Goal: Navigation & Orientation: Find specific page/section

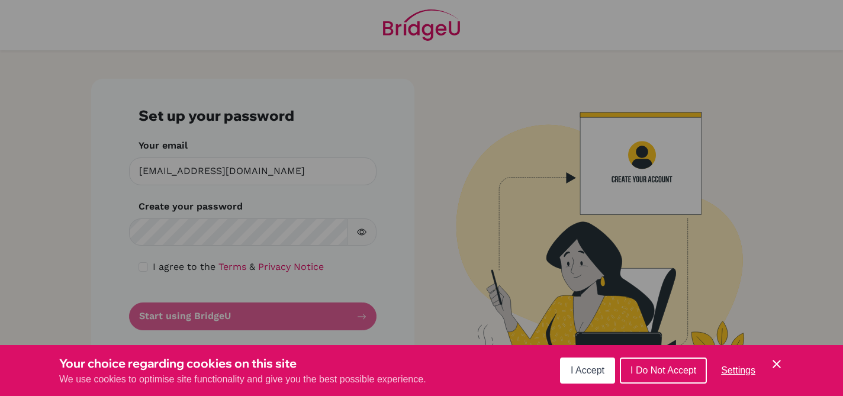
click at [589, 365] on span "I Accept" at bounding box center [587, 370] width 34 height 10
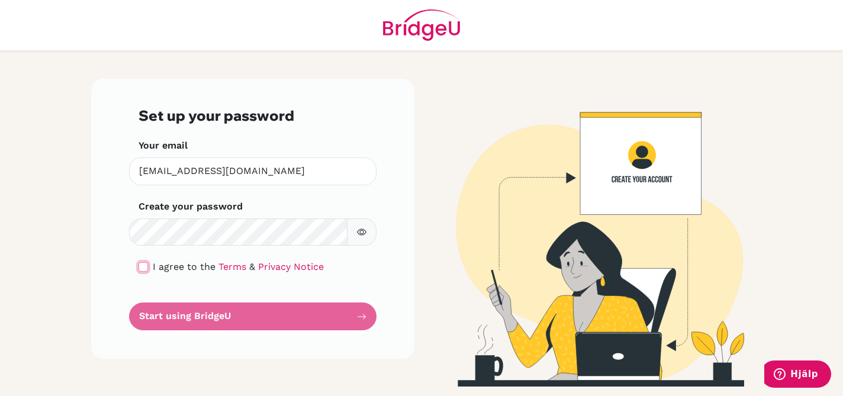
click at [141, 266] on input "checkbox" at bounding box center [142, 266] width 9 height 9
checkbox input "true"
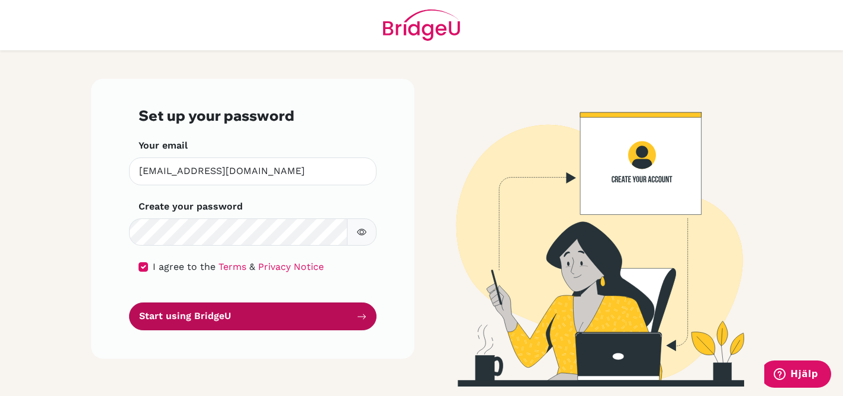
click at [216, 315] on button "Start using BridgeU" at bounding box center [252, 316] width 247 height 28
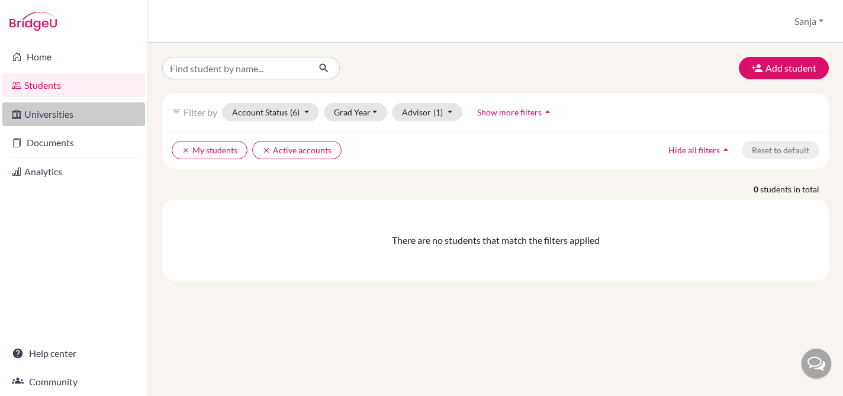
click at [46, 112] on link "Universities" at bounding box center [73, 114] width 143 height 24
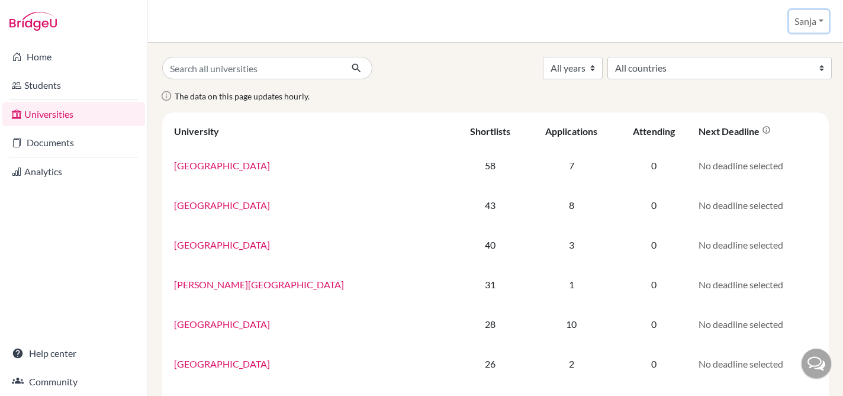
click at [821, 21] on button "Sanja" at bounding box center [809, 21] width 40 height 22
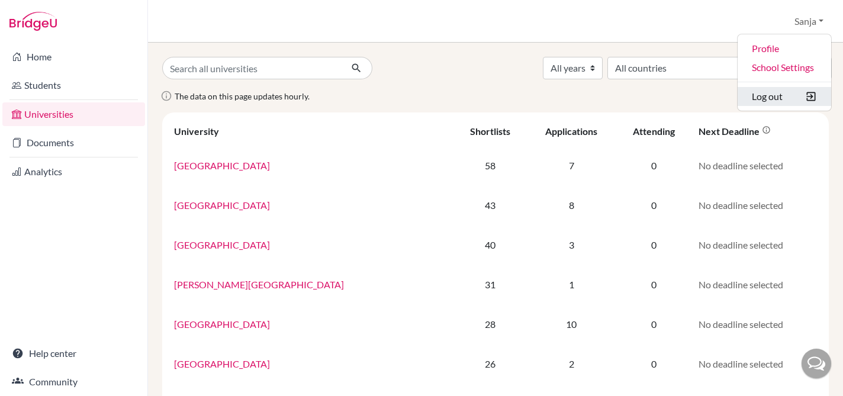
click at [770, 101] on button "Log out" at bounding box center [783, 96] width 93 height 19
